Goal: Information Seeking & Learning: Find contact information

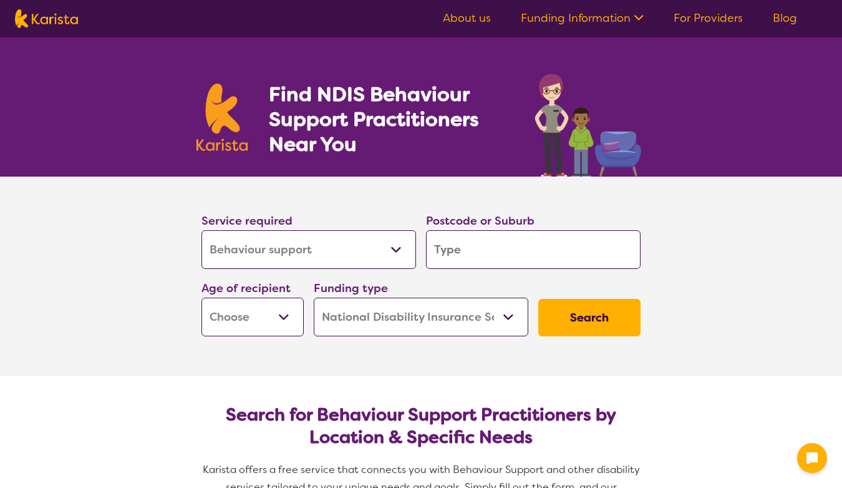
select select "Behaviour support"
select select "NDIS"
select select "Behaviour support"
select select "NDIS"
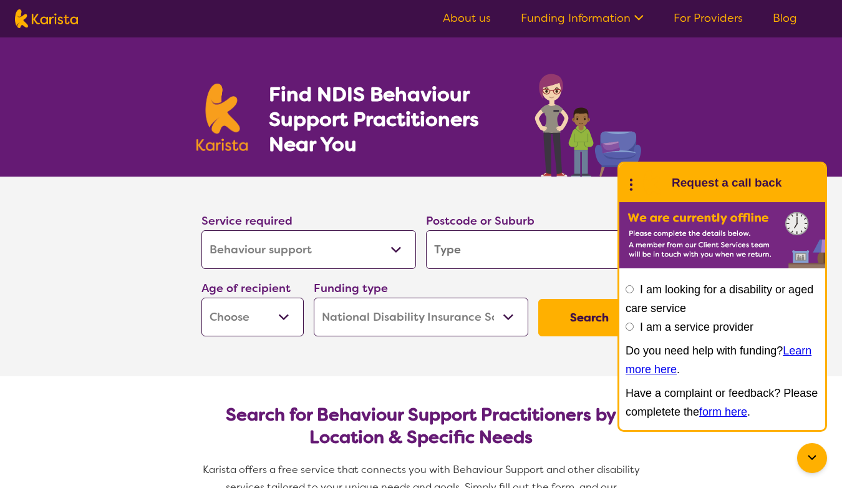
click at [453, 250] on input "search" at bounding box center [533, 249] width 215 height 39
type input "P"
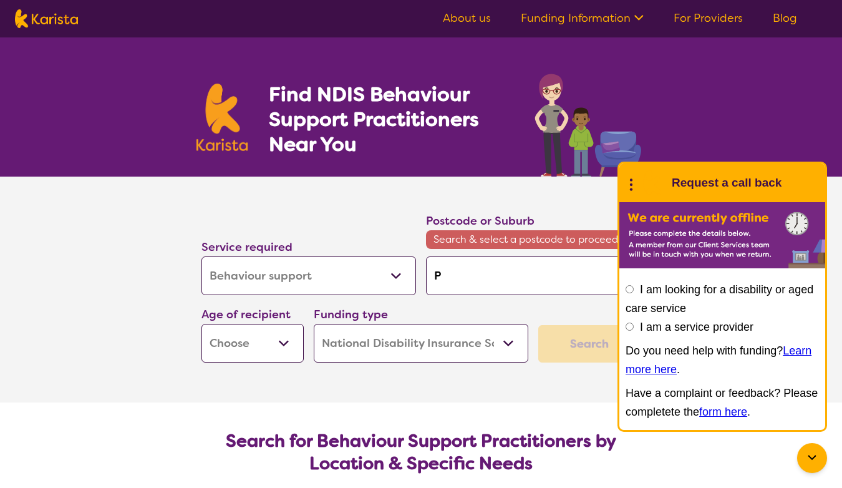
type input "Pe"
type input "Pen"
type input "Penr"
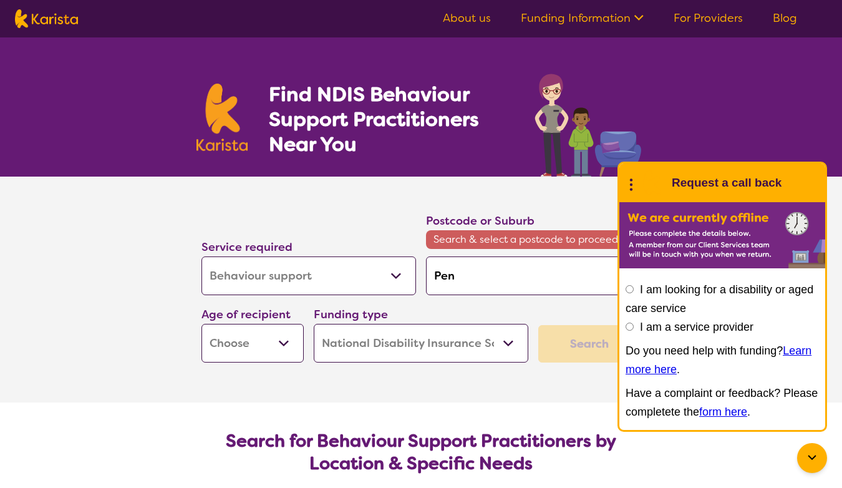
type input "Penr"
type input "Penri"
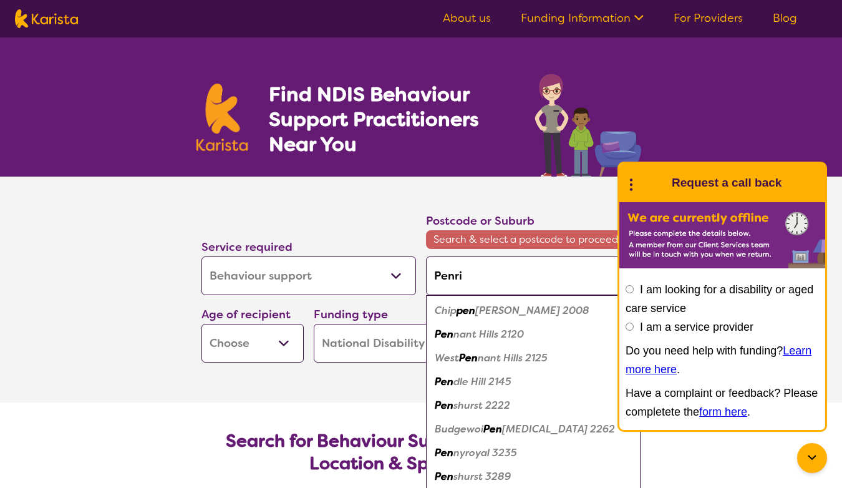
type input "Penrit"
type input "Penrith"
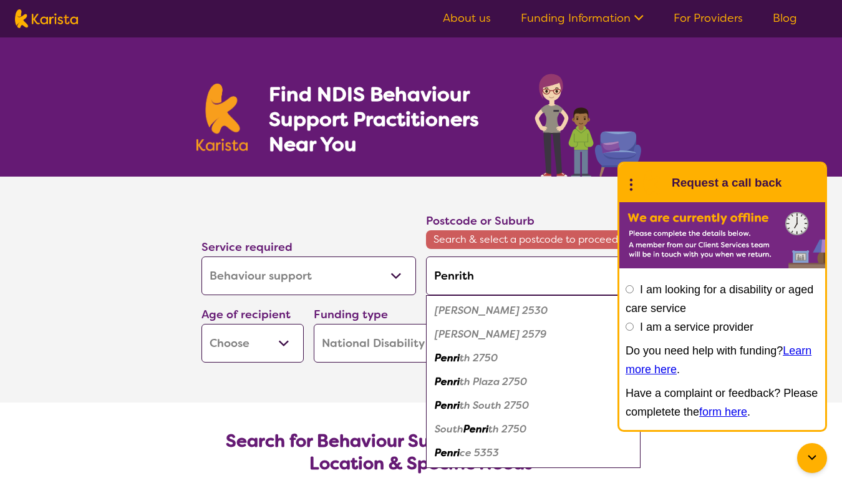
type input "Penrith"
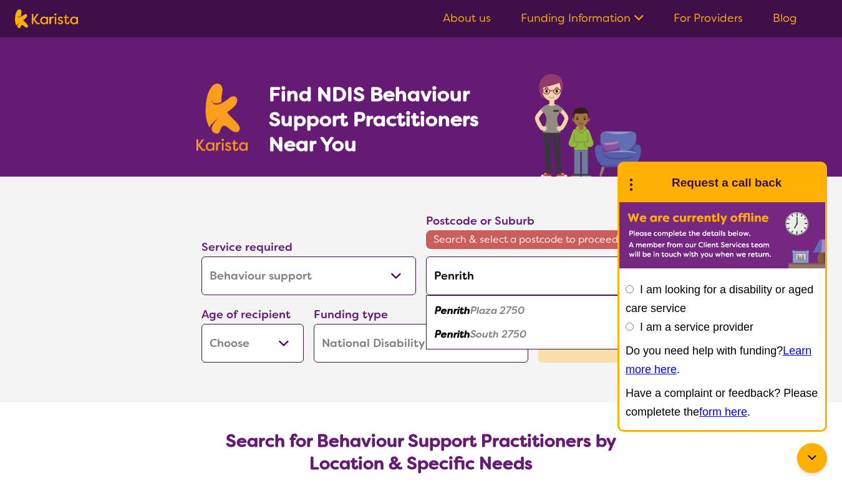
type input "Penrith"
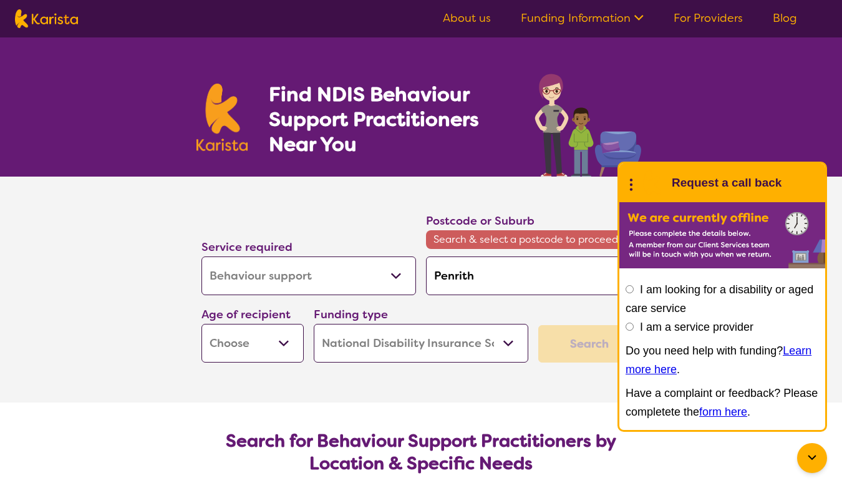
click at [706, 105] on div "Find NDIS Behaviour Support Practitioners Near You" at bounding box center [421, 106] width 842 height 139
click at [513, 278] on input "Penrith" at bounding box center [533, 275] width 215 height 39
click at [283, 339] on select "Early Childhood - 0 to 9 Child - 10 to 11 Adolescent - 12 to 17 Adult - 18 to 6…" at bounding box center [253, 343] width 102 height 39
select select "AD"
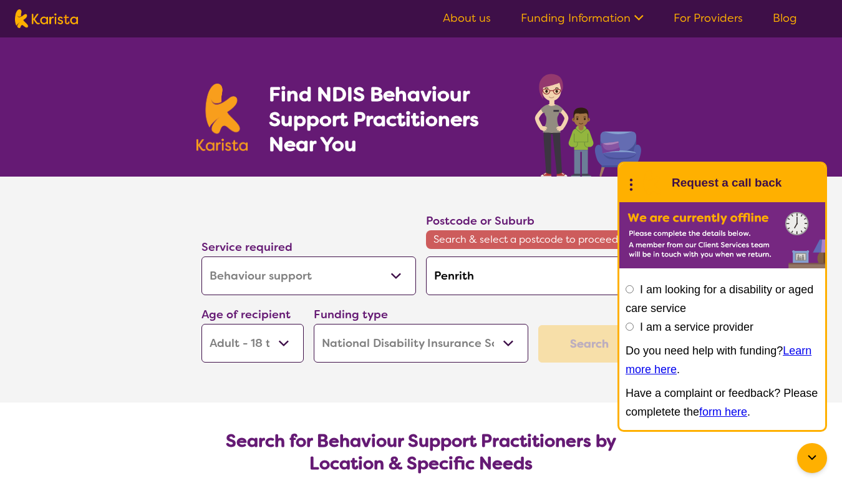
click at [446, 392] on section "Service required Allied Health Assistant Assessment ([MEDICAL_DATA] or [MEDICAL…" at bounding box center [421, 290] width 499 height 226
click at [489, 279] on input "Penrith" at bounding box center [533, 275] width 215 height 39
type input "Penrith"
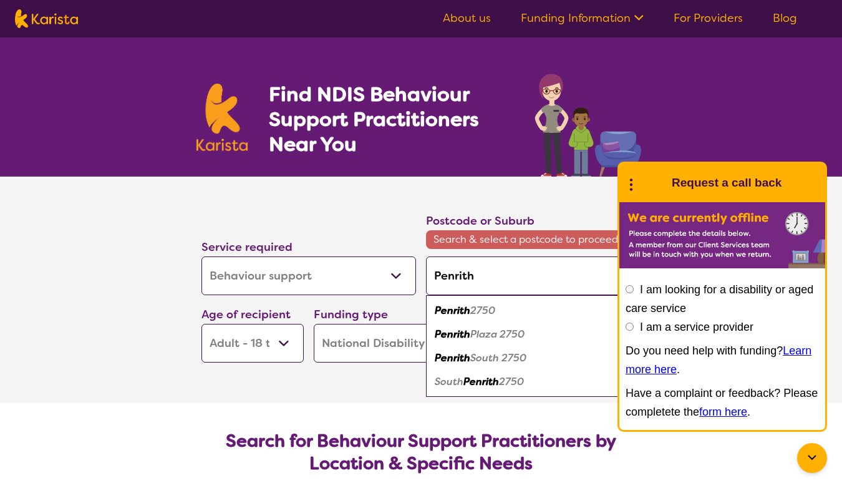
type input "Penrit"
click at [491, 313] on em "h 2750" at bounding box center [481, 310] width 34 height 13
type input "2750"
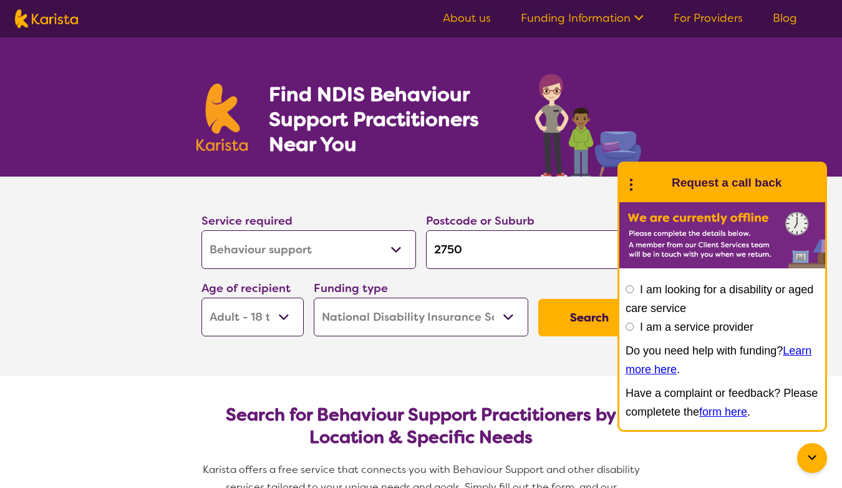
click at [583, 321] on button "Search" at bounding box center [589, 317] width 102 height 37
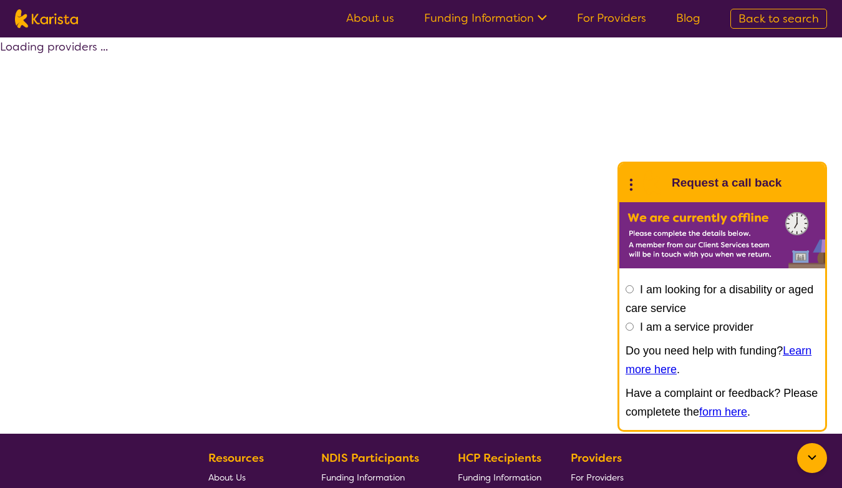
select select "by_score"
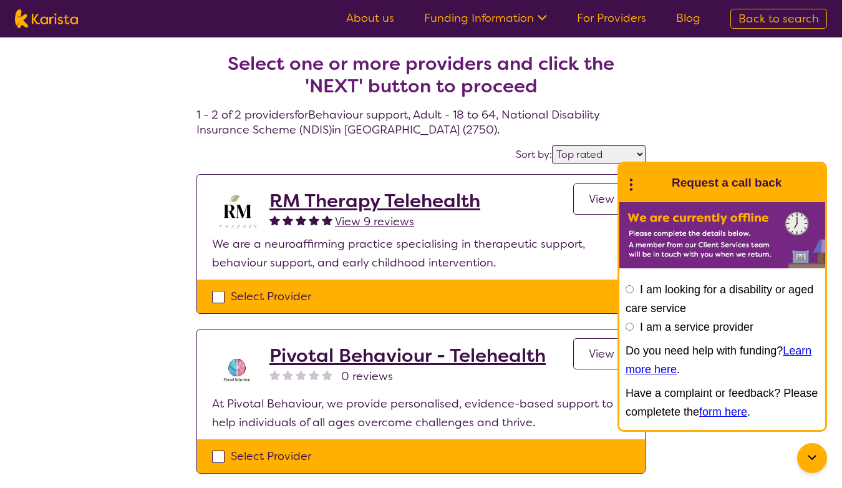
click at [631, 182] on icon at bounding box center [631, 182] width 16 height 19
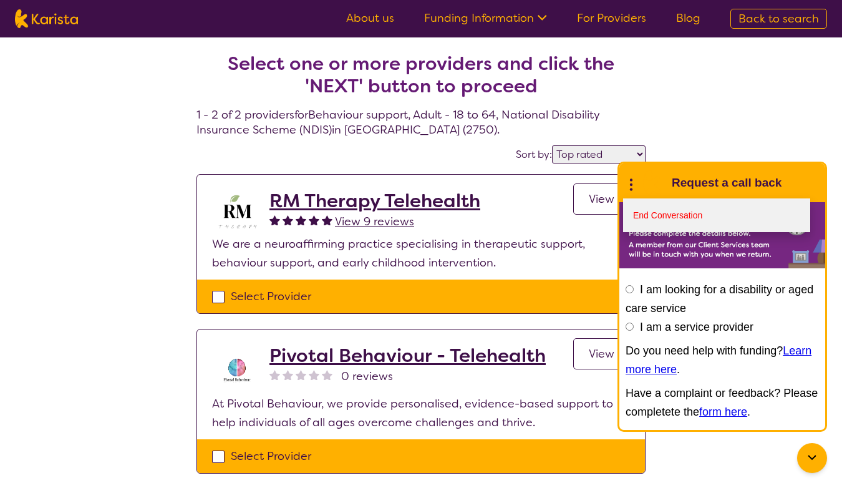
click at [693, 208] on link "End Conversation" at bounding box center [716, 215] width 187 height 34
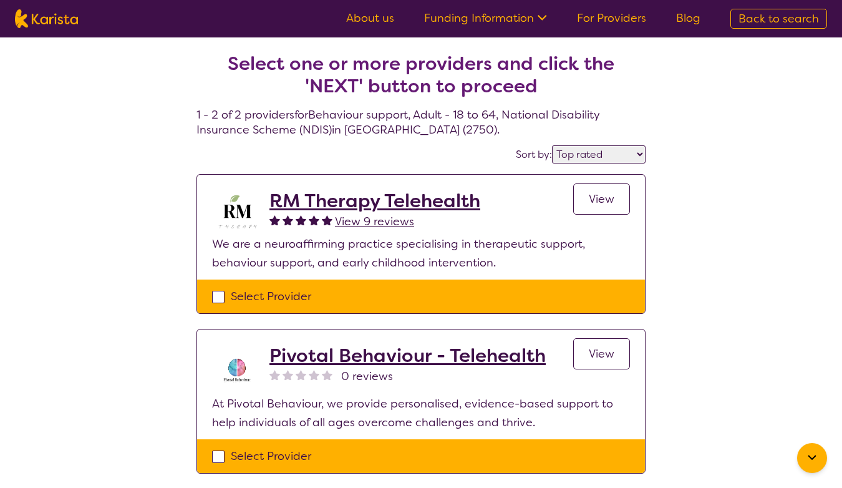
click at [417, 203] on h2 "RM Therapy Telehealth" at bounding box center [375, 201] width 211 height 22
